Goal: Navigation & Orientation: Go to known website

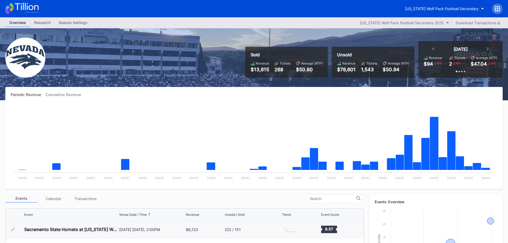
scroll to position [53, 0]
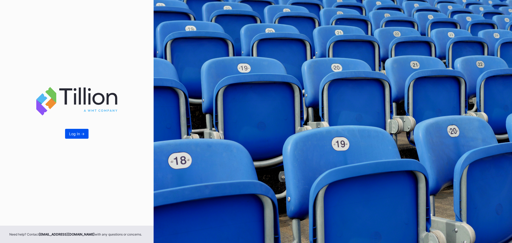
click at [76, 131] on button "Log In ->" at bounding box center [76, 134] width 23 height 10
